Goal: Navigation & Orientation: Understand site structure

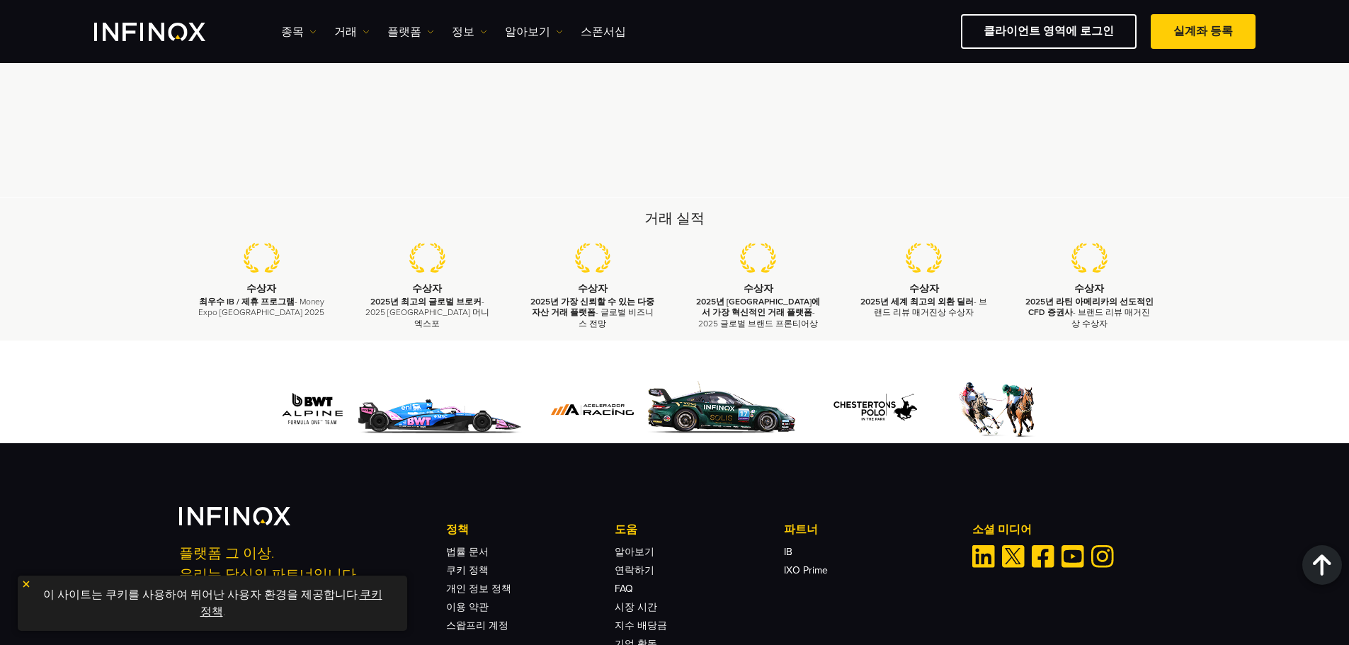
scroll to position [4147, 0]
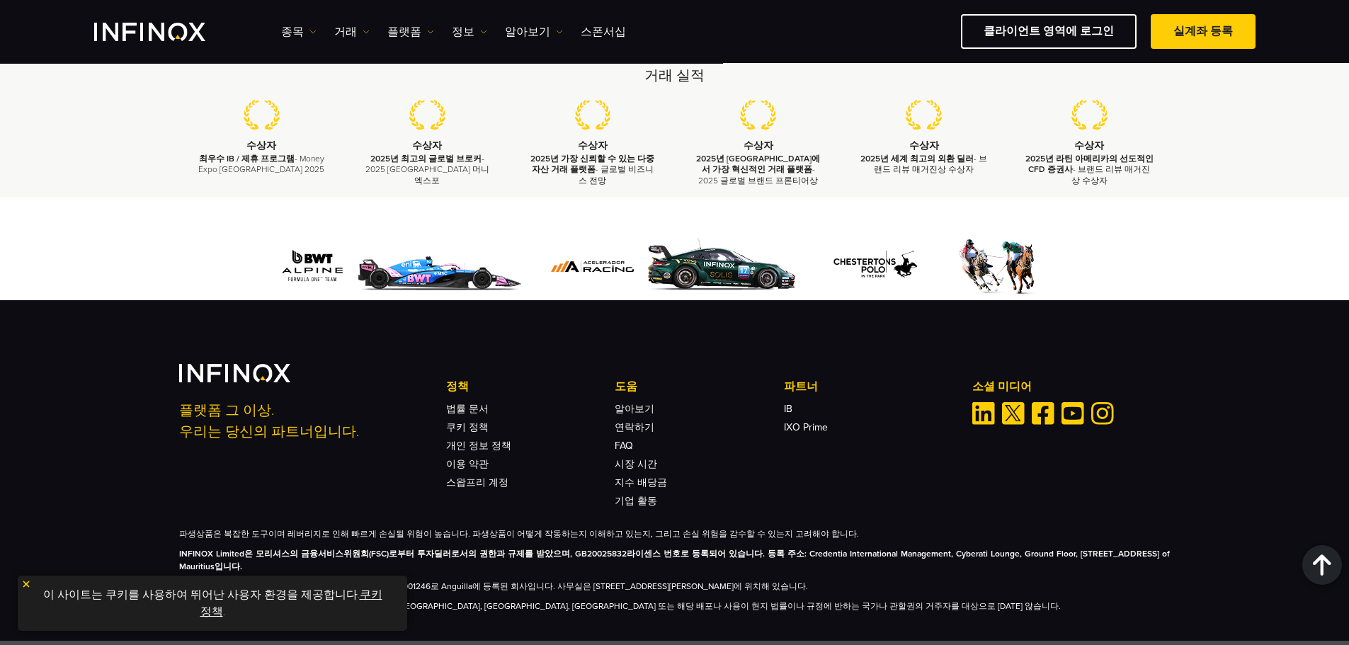
click at [350, 593] on link "쿠키 정책" at bounding box center [291, 603] width 182 height 31
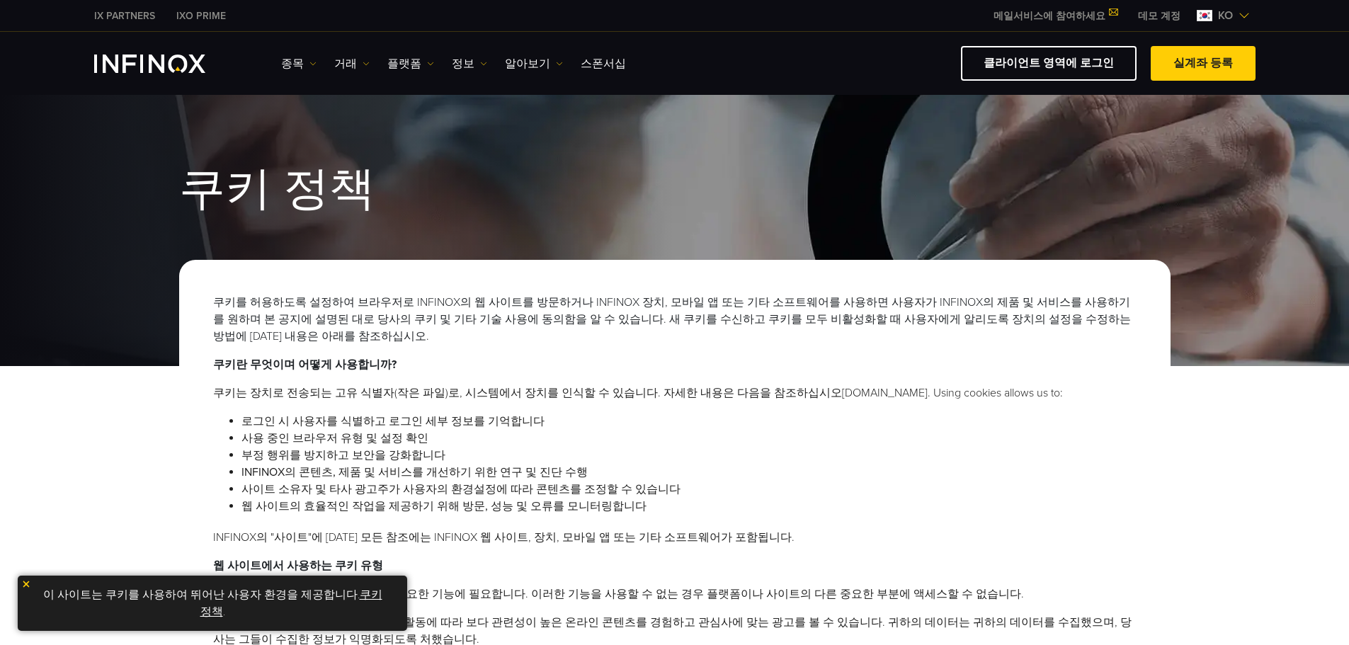
click at [156, 62] on img "INFINOX Logo" at bounding box center [149, 64] width 111 height 18
